Goal: Find specific page/section: Find specific page/section

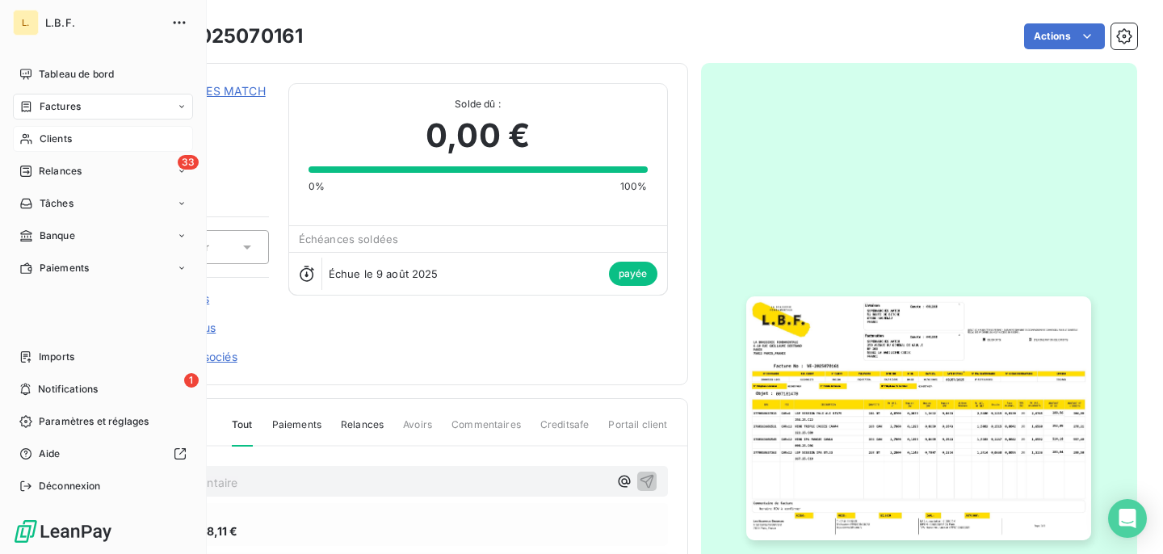
click at [64, 138] on span "Clients" at bounding box center [56, 139] width 32 height 15
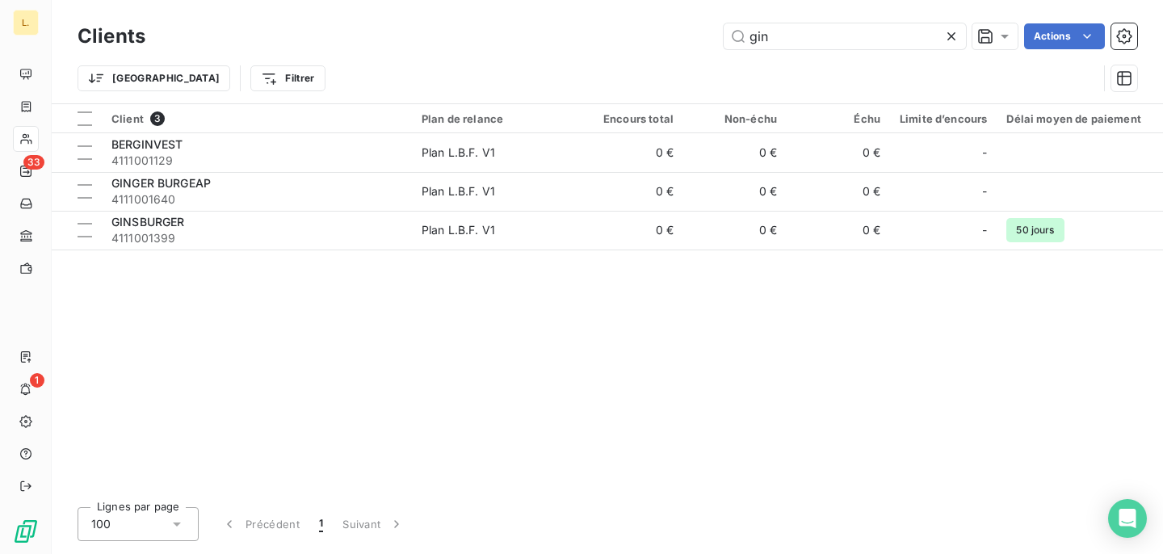
drag, startPoint x: 802, startPoint y: 38, endPoint x: 619, endPoint y: 38, distance: 182.5
click at [619, 38] on div "gin Actions" at bounding box center [651, 36] width 972 height 26
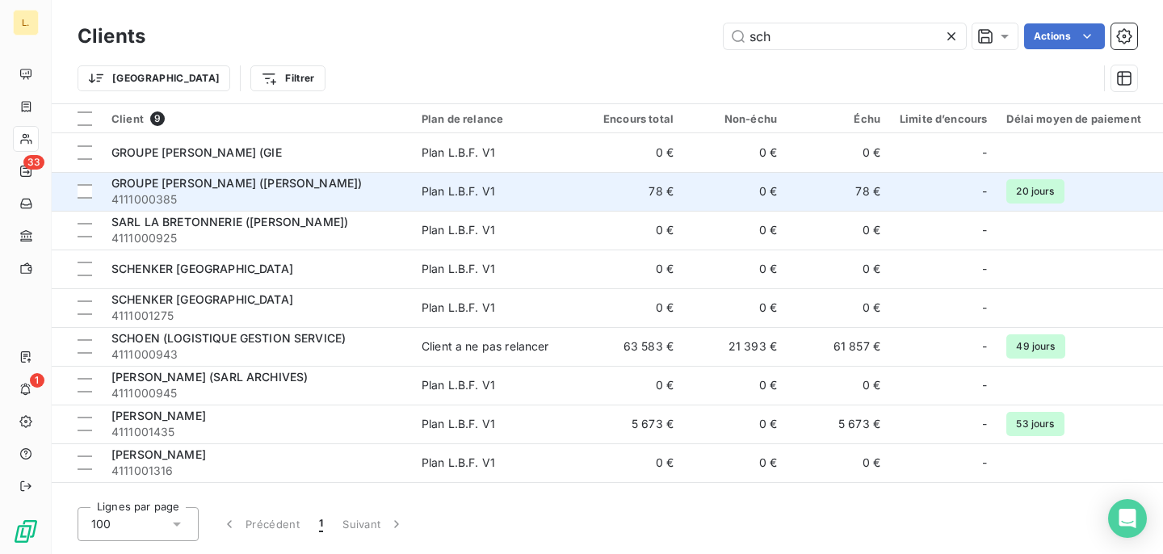
type input "sch"
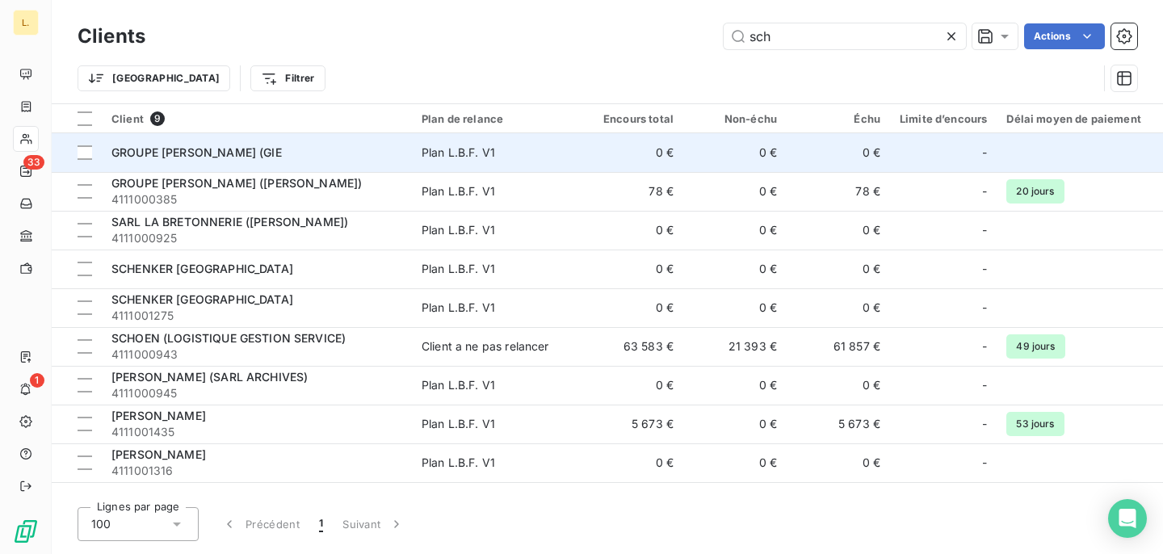
click at [572, 154] on td "Plan L.B.F. V1" at bounding box center [496, 152] width 168 height 39
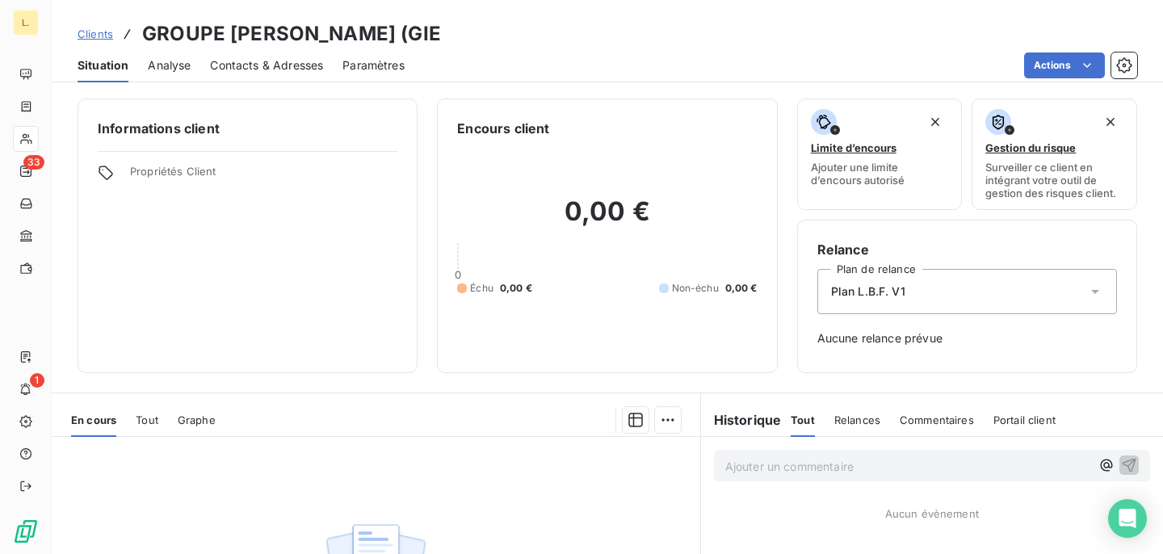
click at [526, 254] on div "0" at bounding box center [607, 256] width 300 height 13
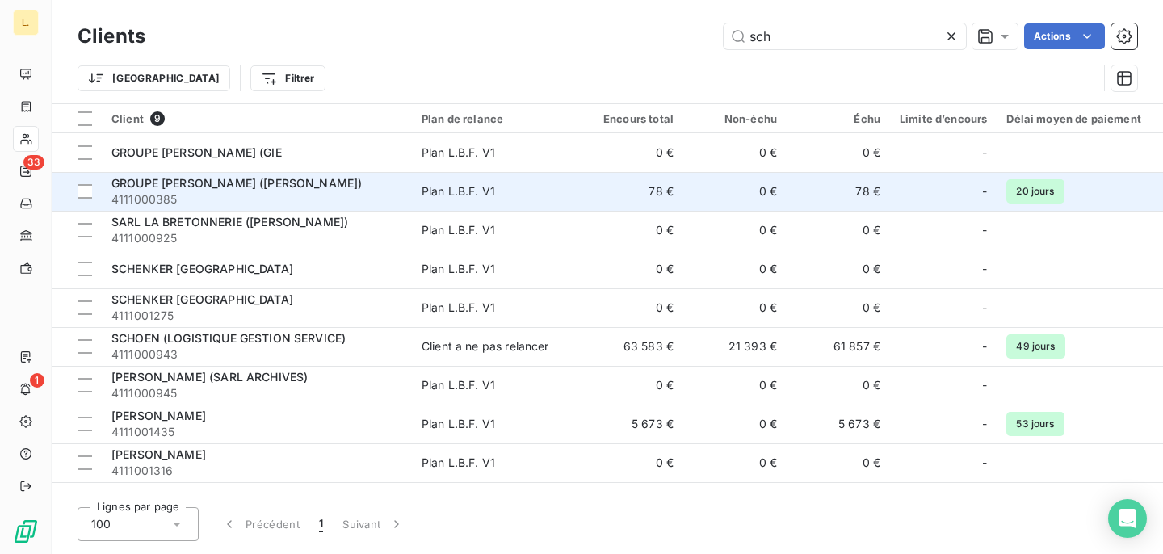
click at [396, 196] on span "4111000385" at bounding box center [256, 199] width 291 height 16
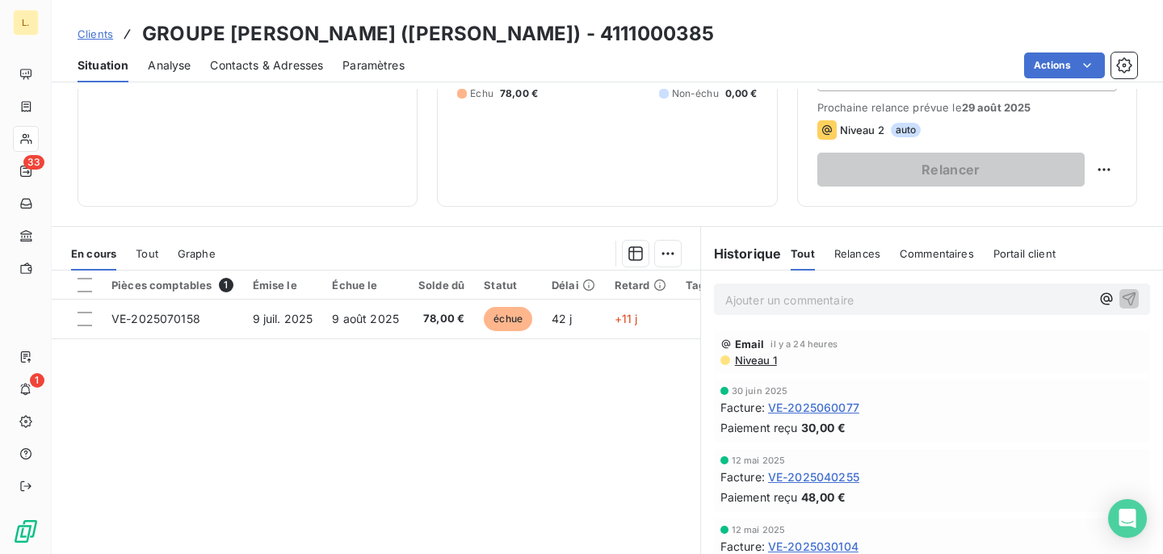
scroll to position [225, 0]
